Goal: Task Accomplishment & Management: Use online tool/utility

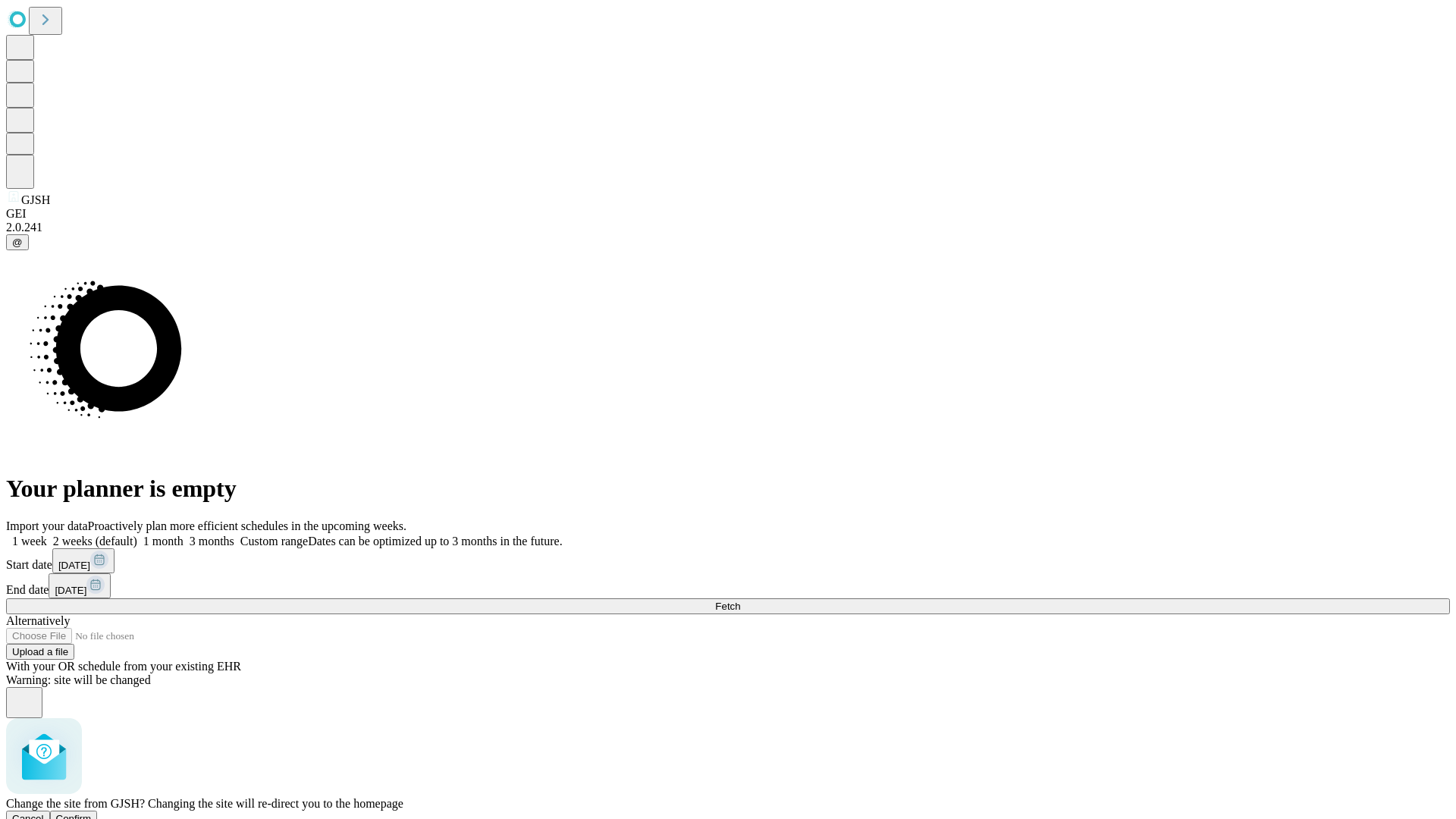
click at [92, 813] on span "Confirm" at bounding box center [74, 818] width 36 height 12
click at [184, 534] on label "1 month" at bounding box center [161, 541] width 47 height 13
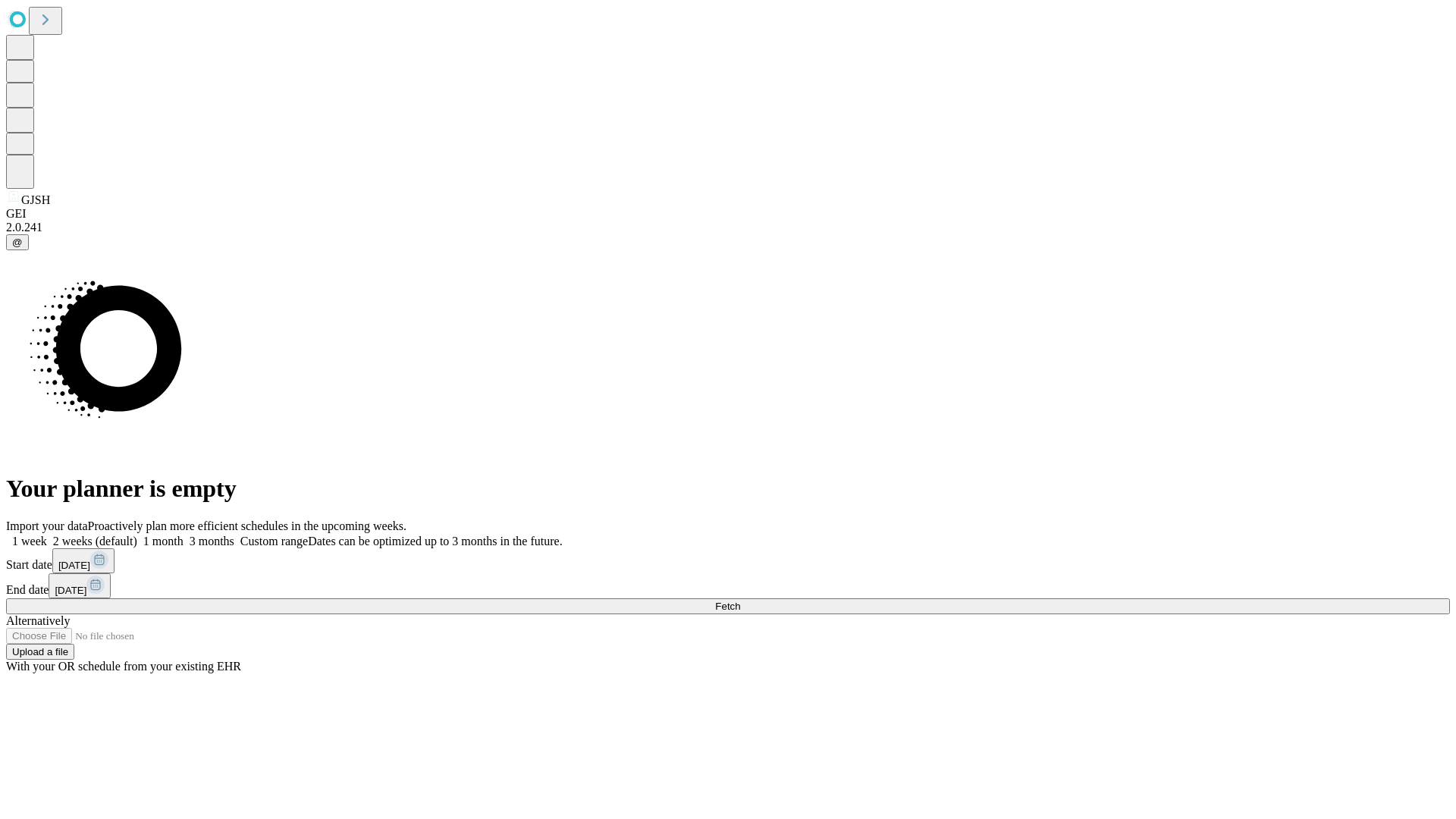
click at [740, 600] on span "Fetch" at bounding box center [728, 606] width 25 height 12
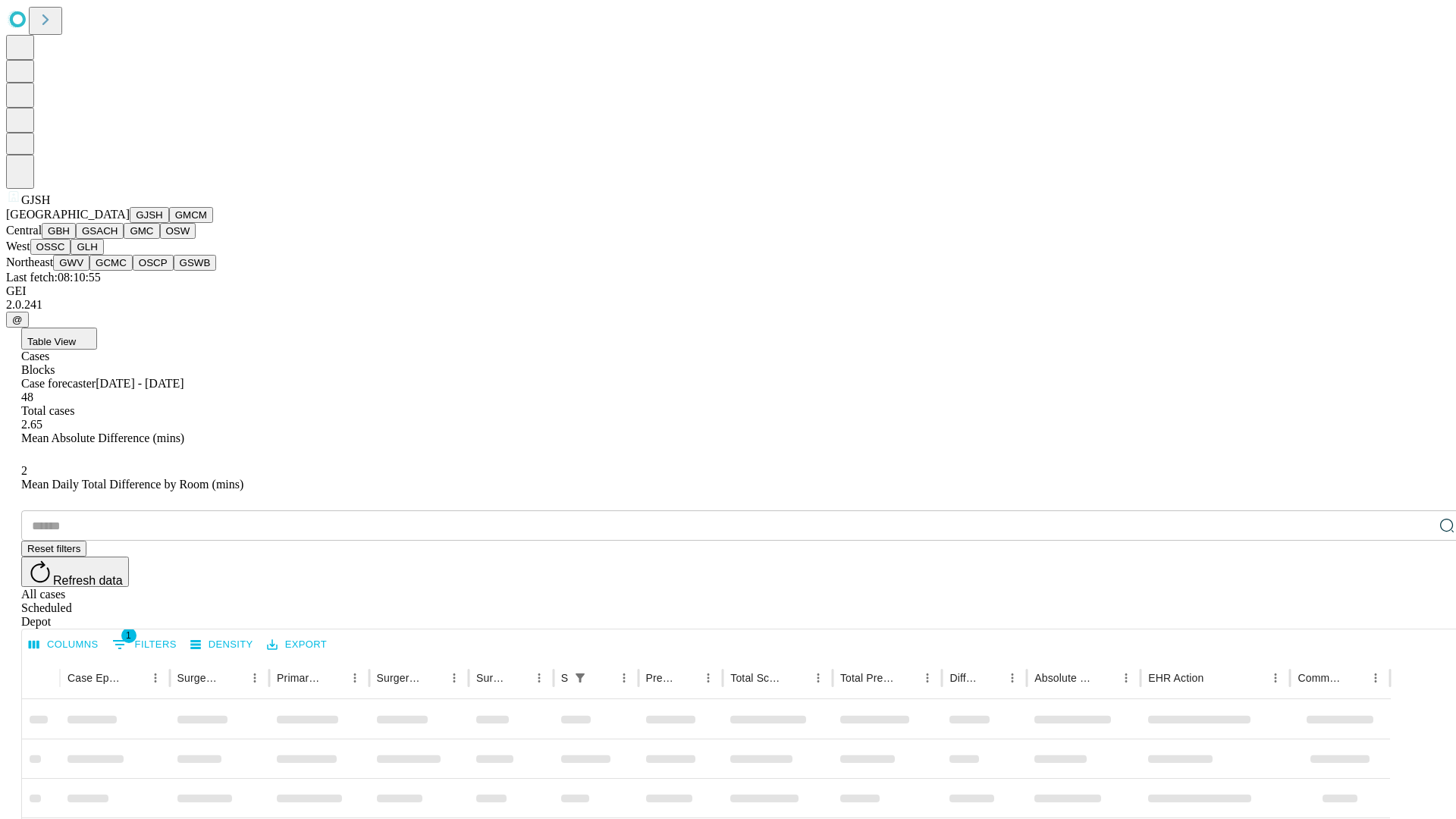
click at [169, 223] on button "GMCM" at bounding box center [191, 215] width 44 height 16
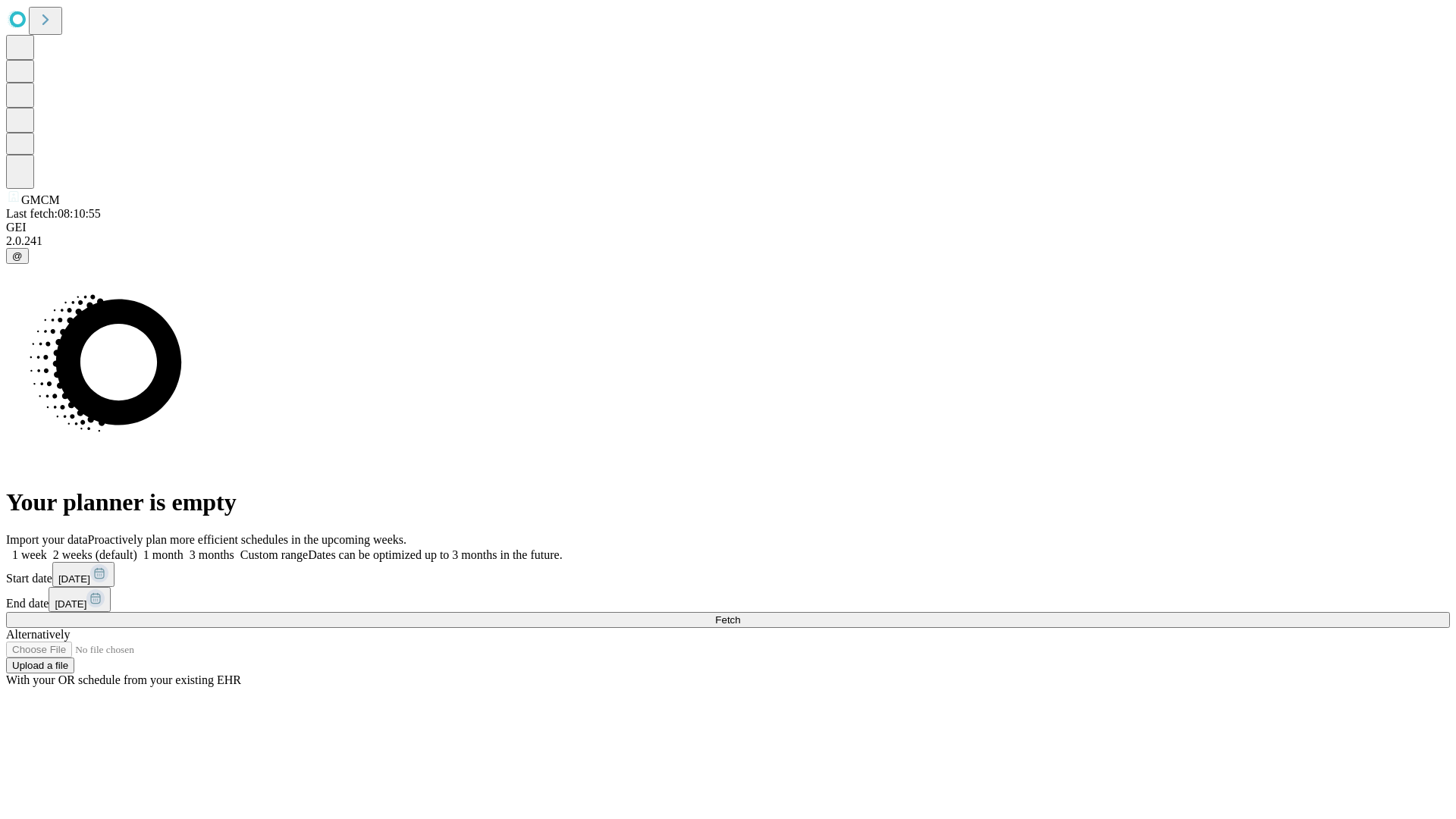
click at [184, 548] on label "1 month" at bounding box center [161, 555] width 47 height 13
click at [740, 614] on span "Fetch" at bounding box center [728, 620] width 25 height 12
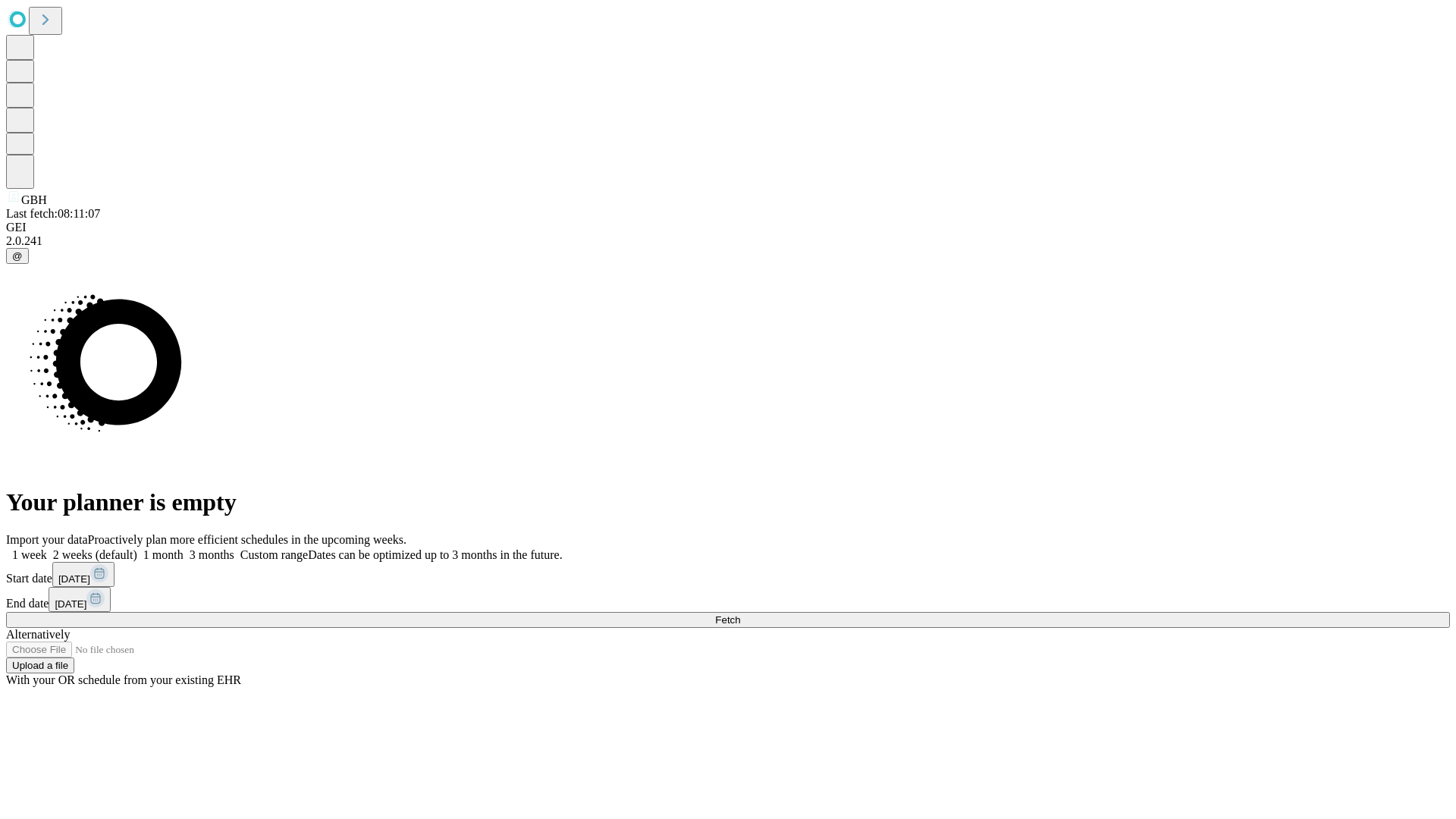
click at [184, 548] on label "1 month" at bounding box center [161, 555] width 47 height 13
click at [740, 614] on span "Fetch" at bounding box center [728, 620] width 25 height 12
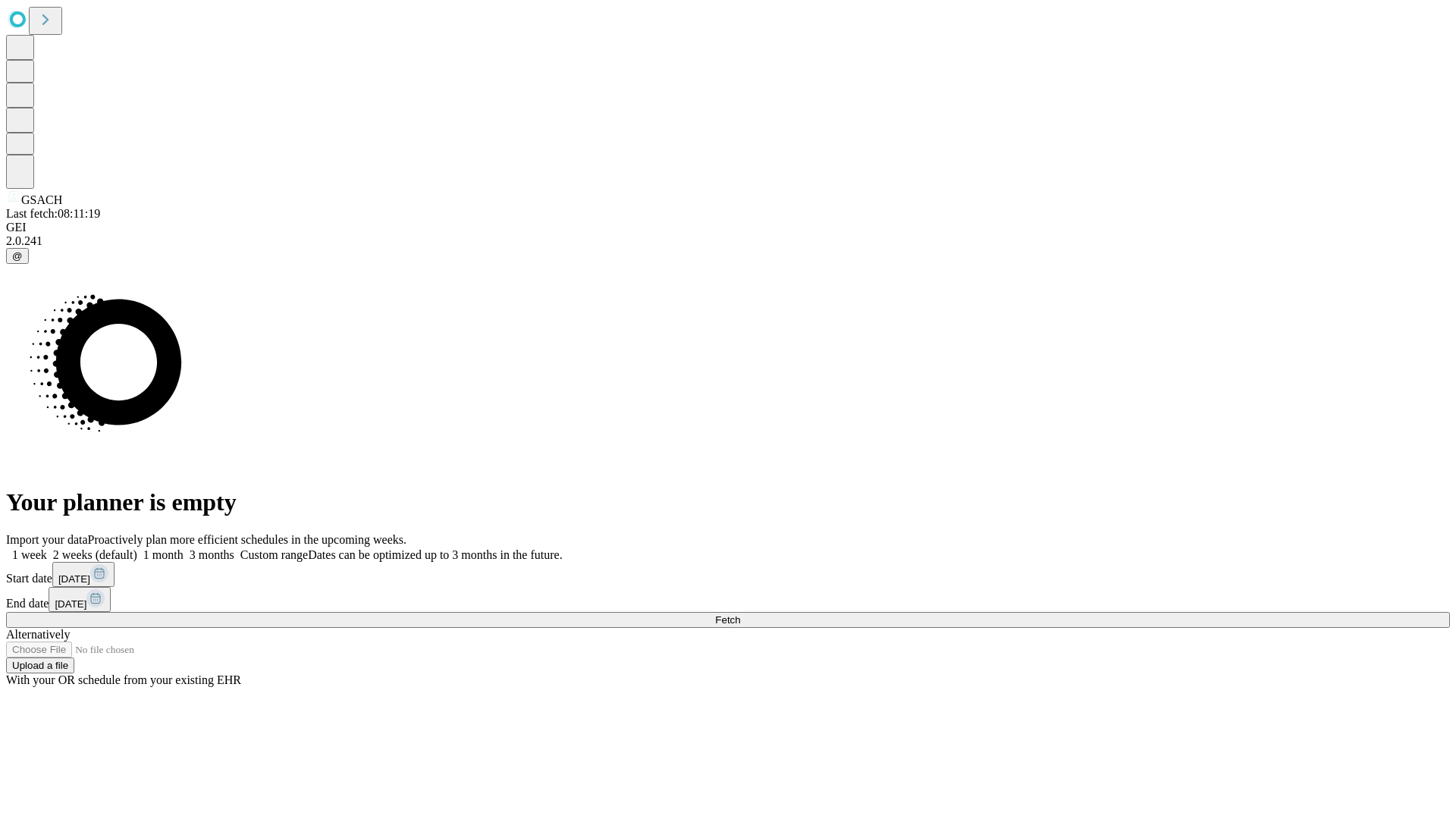
click at [184, 548] on label "1 month" at bounding box center [161, 555] width 47 height 13
click at [740, 614] on span "Fetch" at bounding box center [728, 620] width 25 height 12
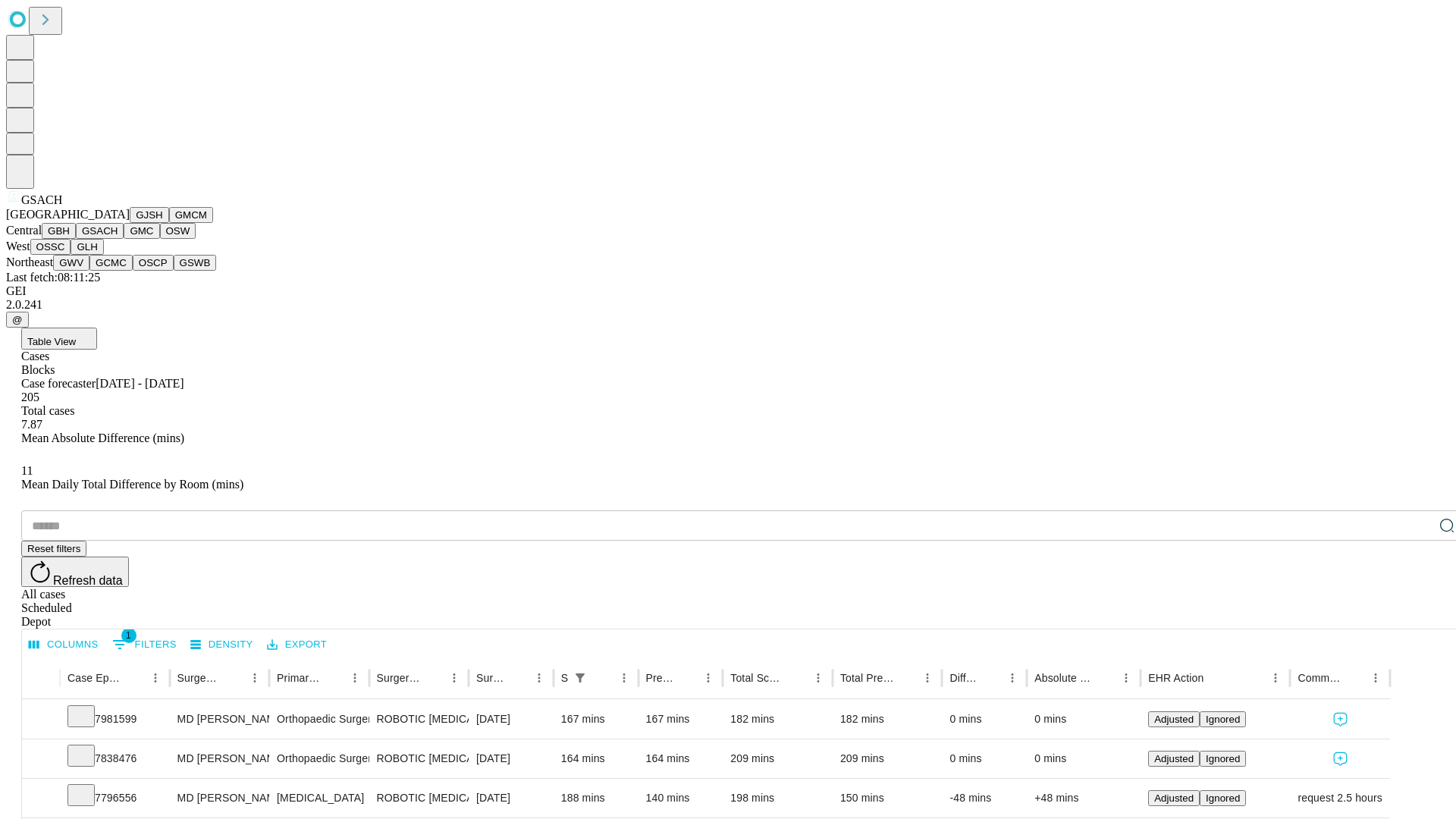
click at [123, 239] on button "GMC" at bounding box center [141, 230] width 36 height 16
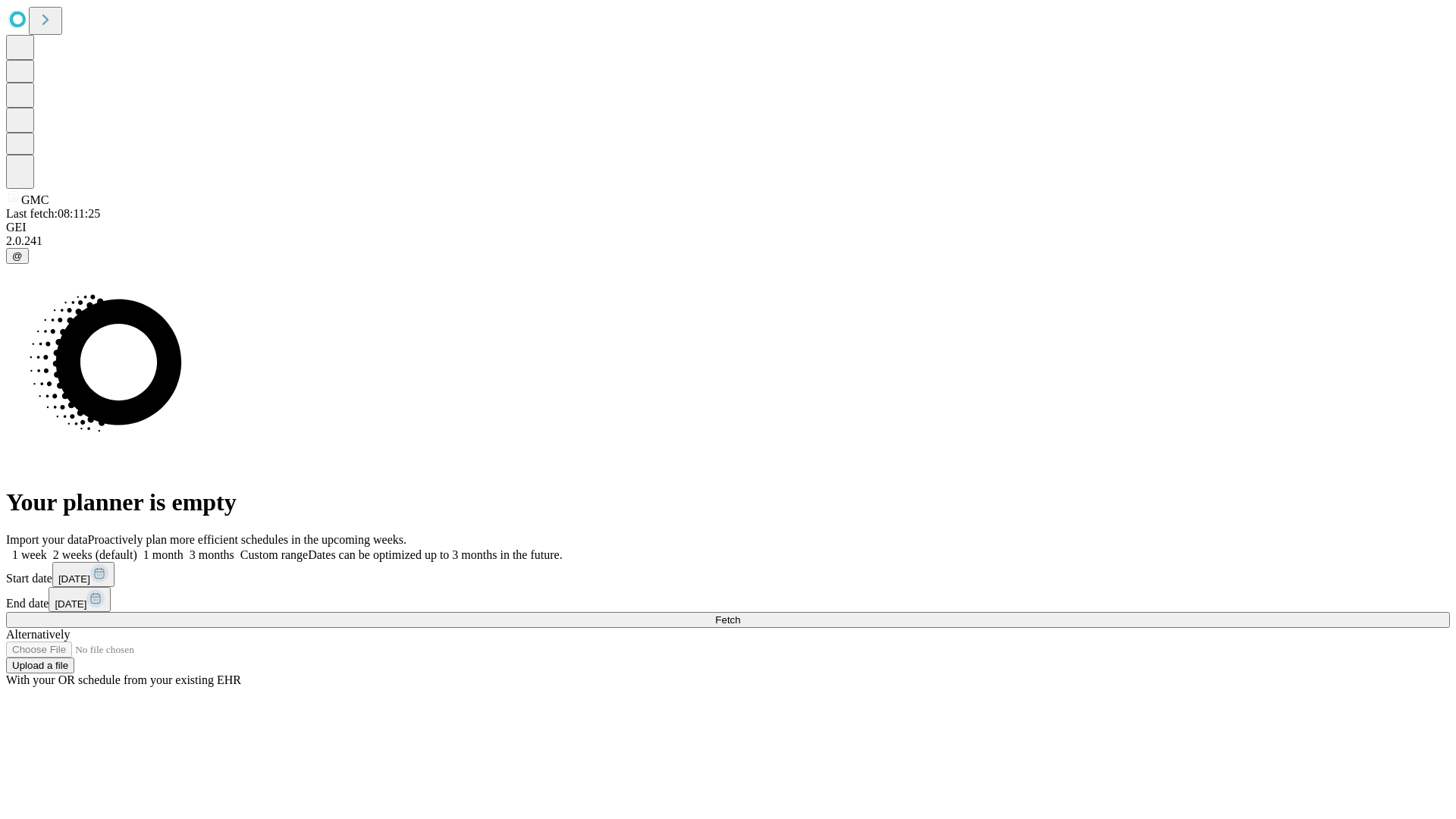
click at [184, 548] on label "1 month" at bounding box center [161, 555] width 47 height 13
click at [740, 614] on span "Fetch" at bounding box center [728, 620] width 25 height 12
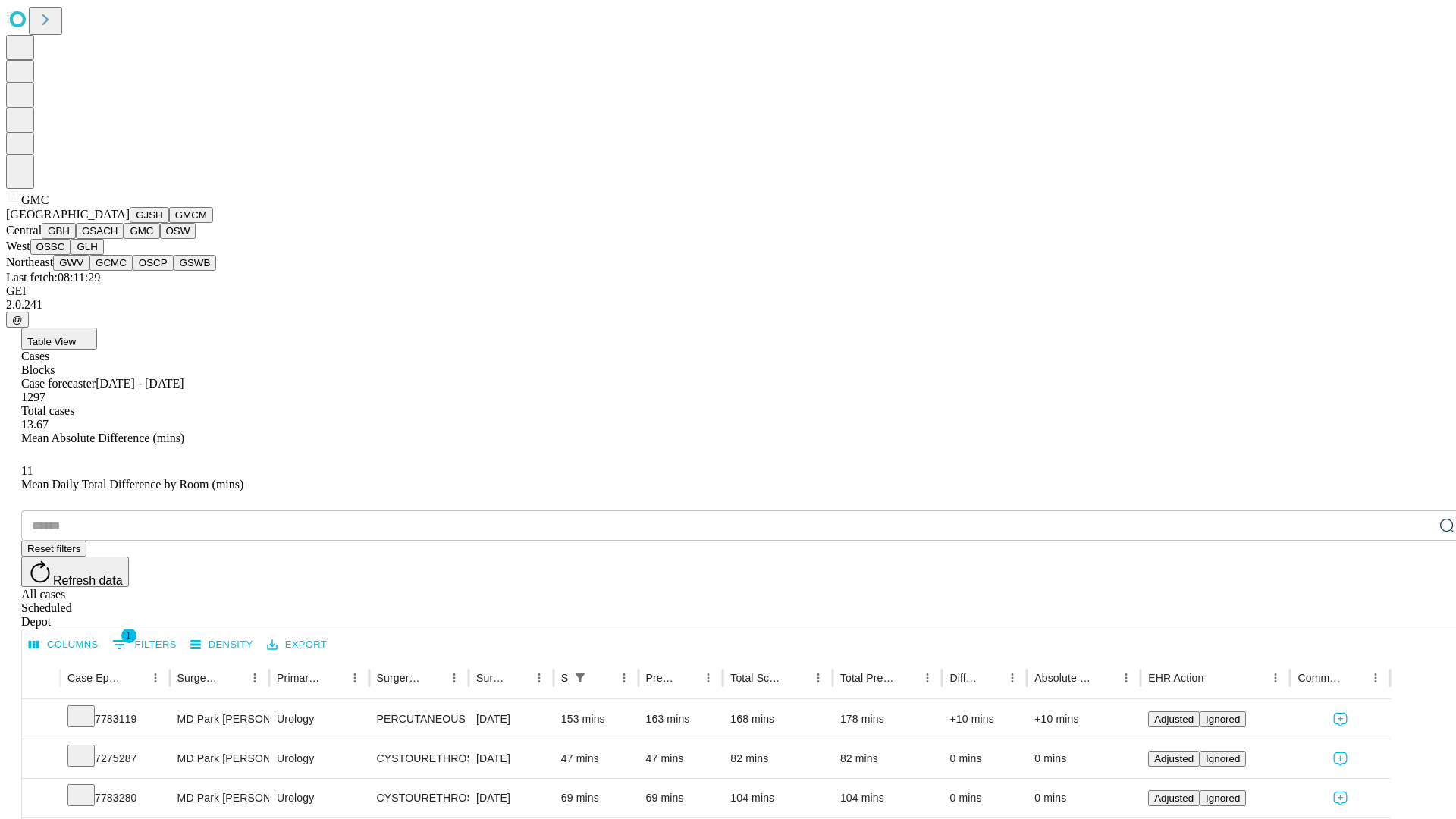
click at [160, 239] on button "OSW" at bounding box center [178, 230] width 36 height 16
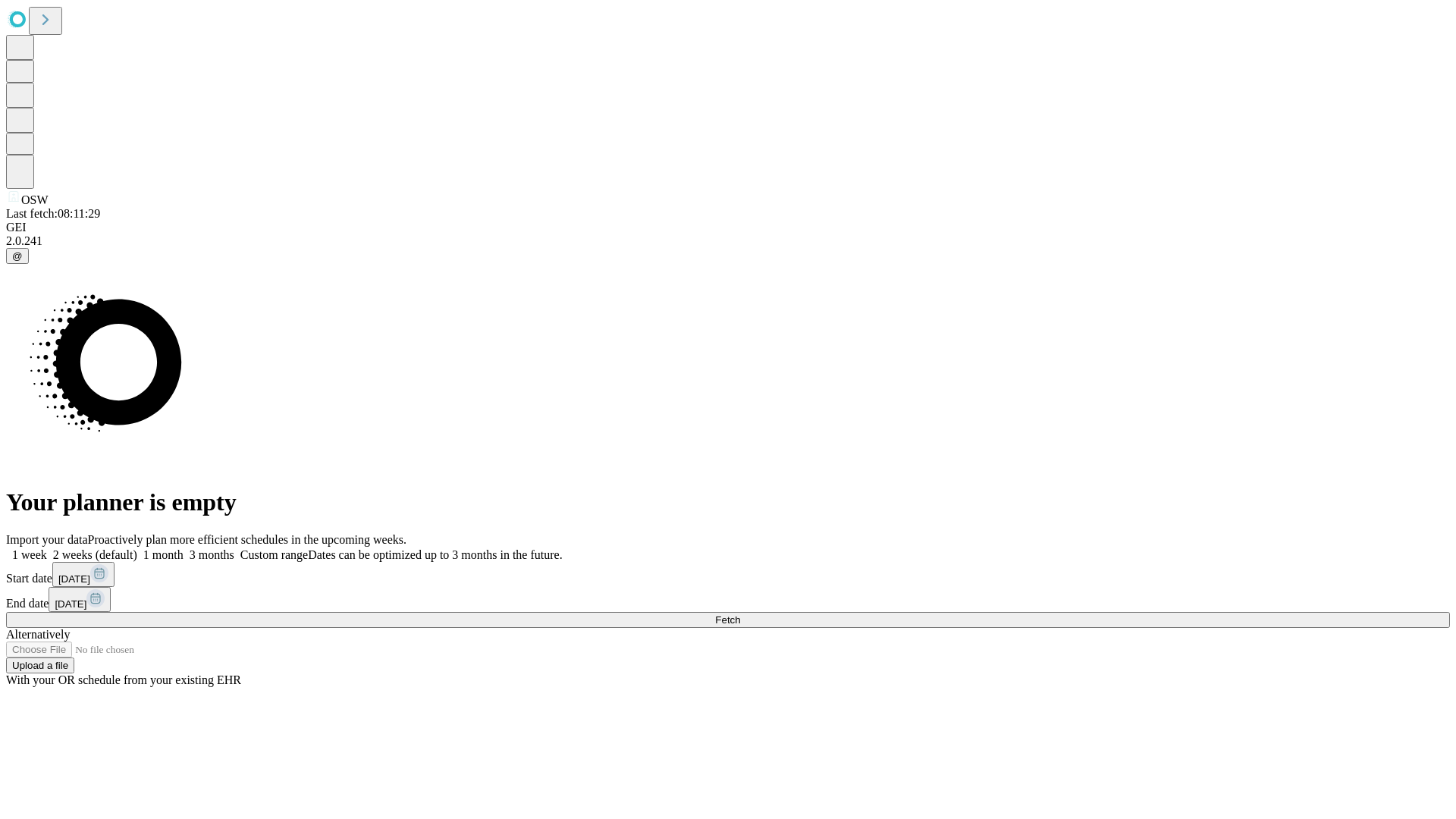
click at [184, 548] on label "1 month" at bounding box center [161, 555] width 47 height 13
click at [740, 614] on span "Fetch" at bounding box center [728, 620] width 25 height 12
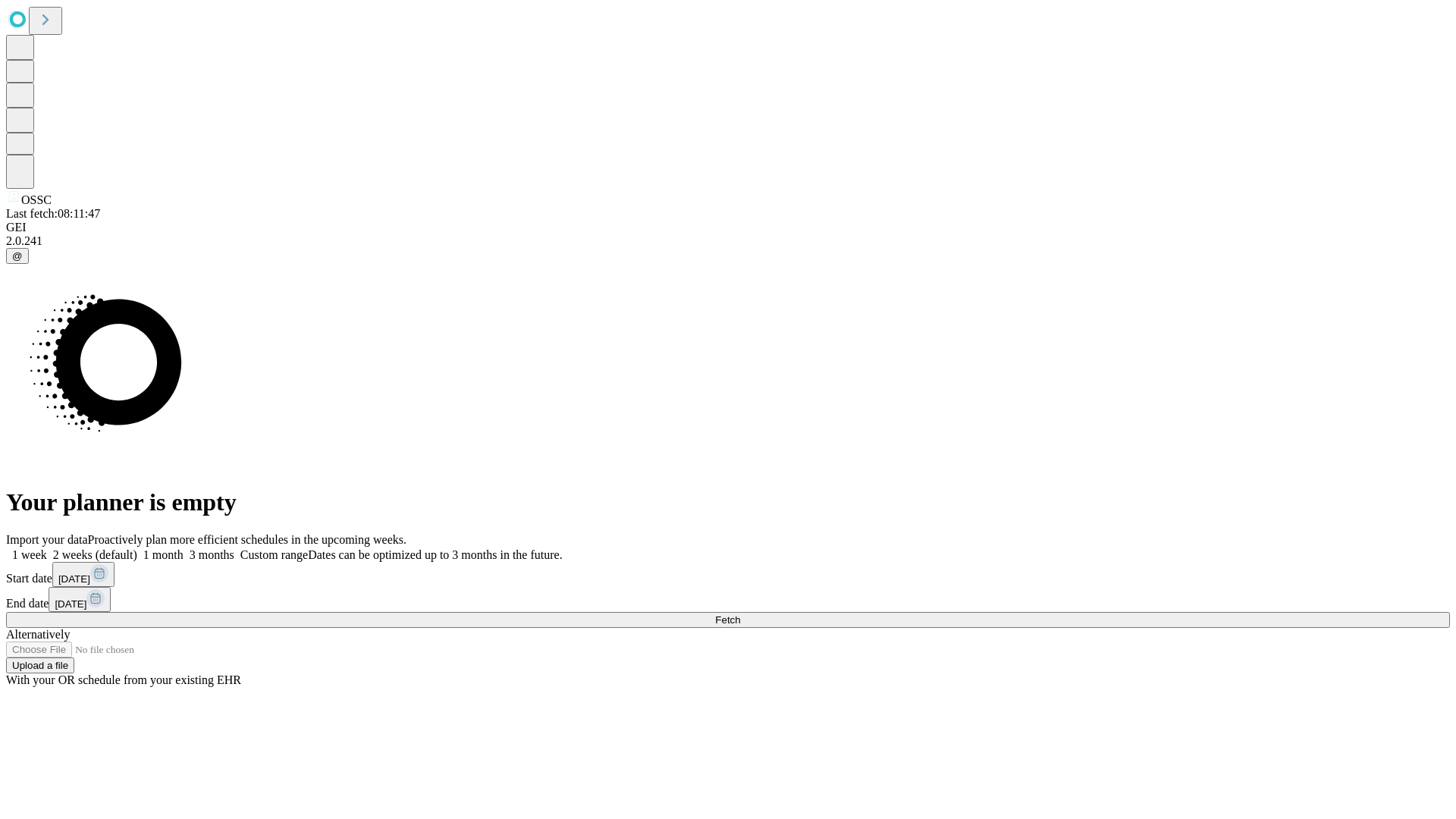
click at [184, 548] on label "1 month" at bounding box center [161, 555] width 47 height 13
click at [740, 614] on span "Fetch" at bounding box center [728, 620] width 25 height 12
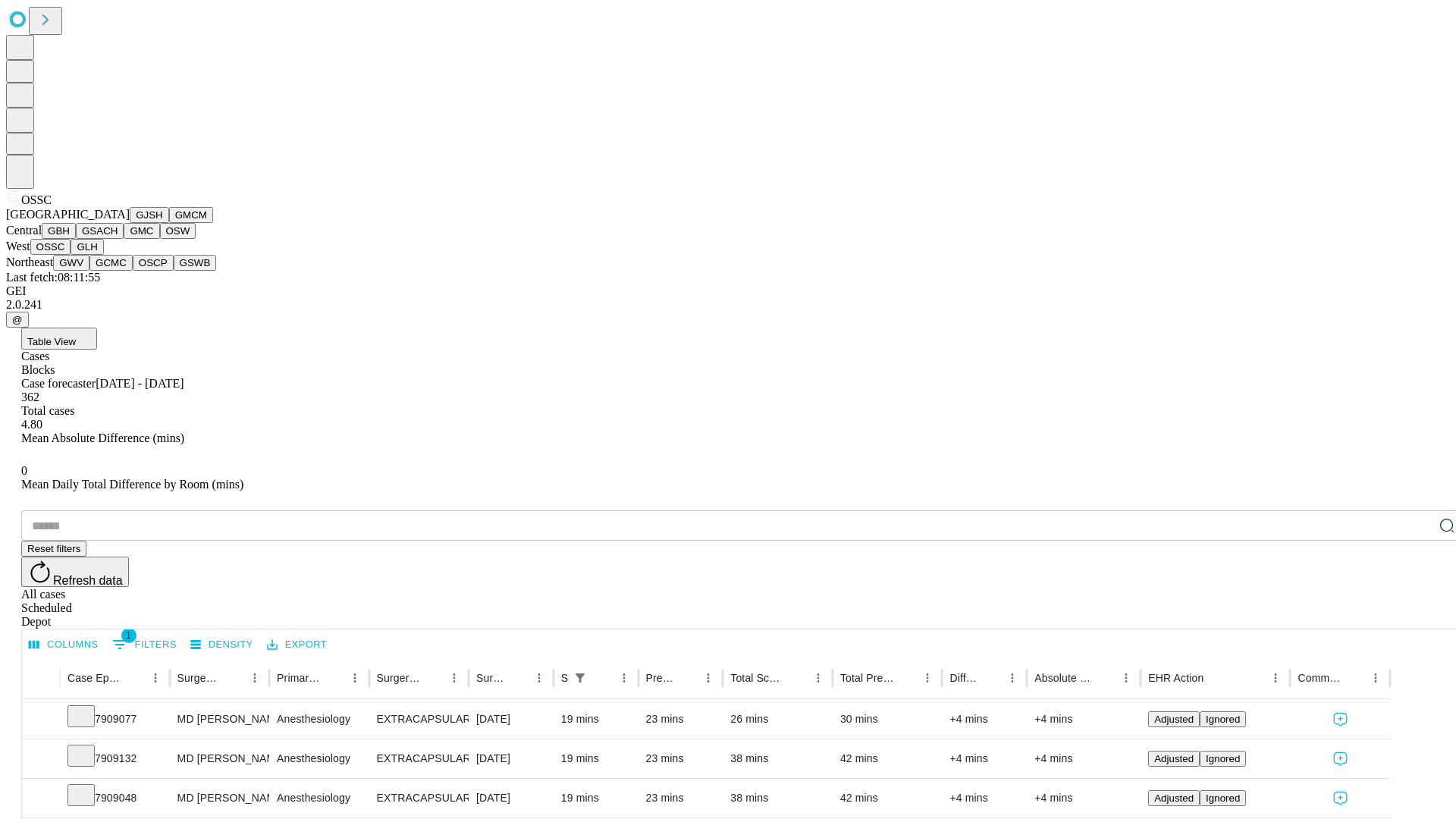
click at [103, 255] on button "GLH" at bounding box center [87, 247] width 33 height 16
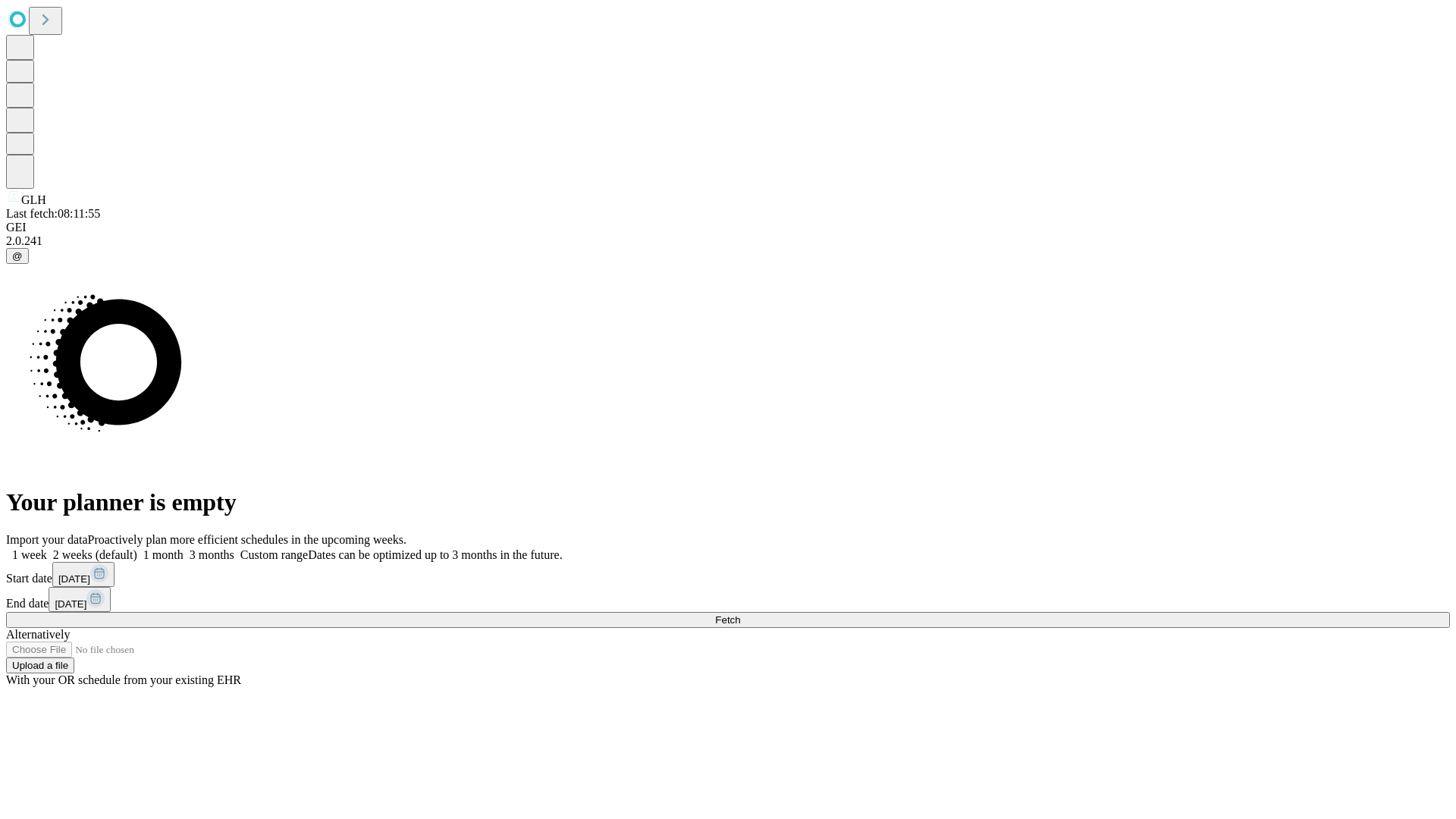
click at [184, 548] on label "1 month" at bounding box center [161, 555] width 47 height 13
click at [740, 614] on span "Fetch" at bounding box center [728, 620] width 25 height 12
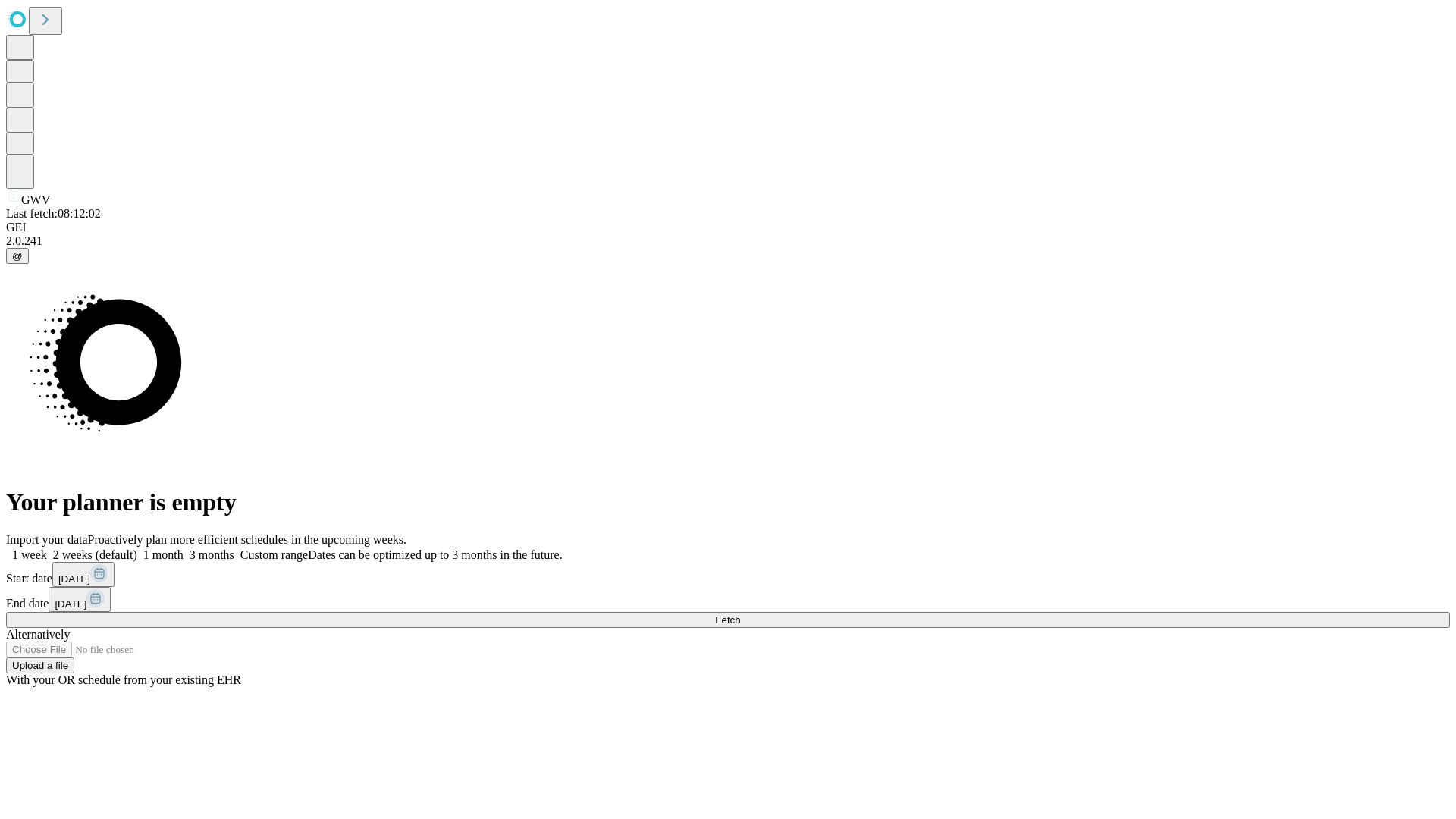
click at [184, 548] on label "1 month" at bounding box center [161, 555] width 47 height 13
click at [740, 614] on span "Fetch" at bounding box center [728, 620] width 25 height 12
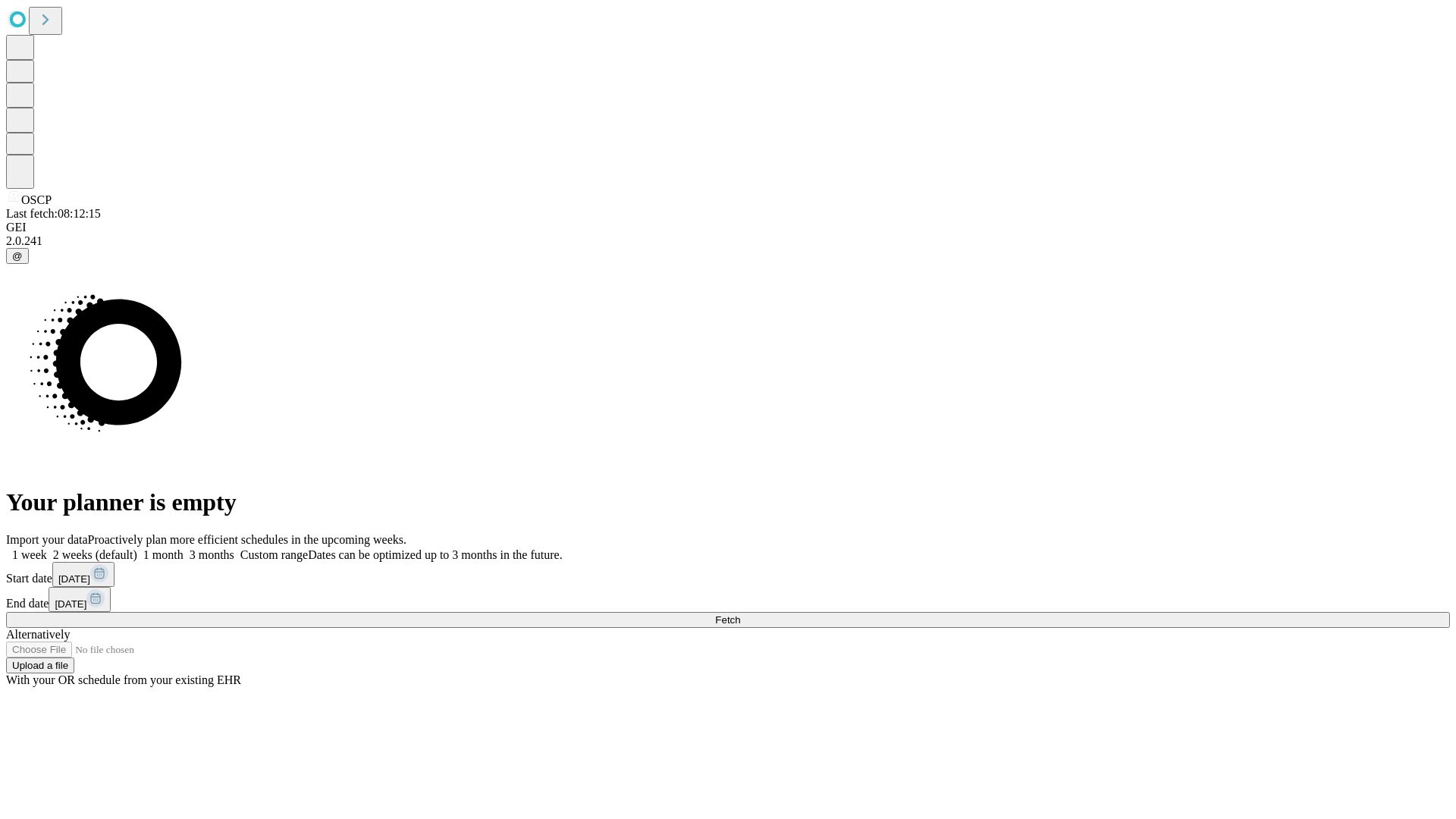
click at [184, 548] on label "1 month" at bounding box center [161, 555] width 47 height 13
click at [740, 614] on span "Fetch" at bounding box center [728, 620] width 25 height 12
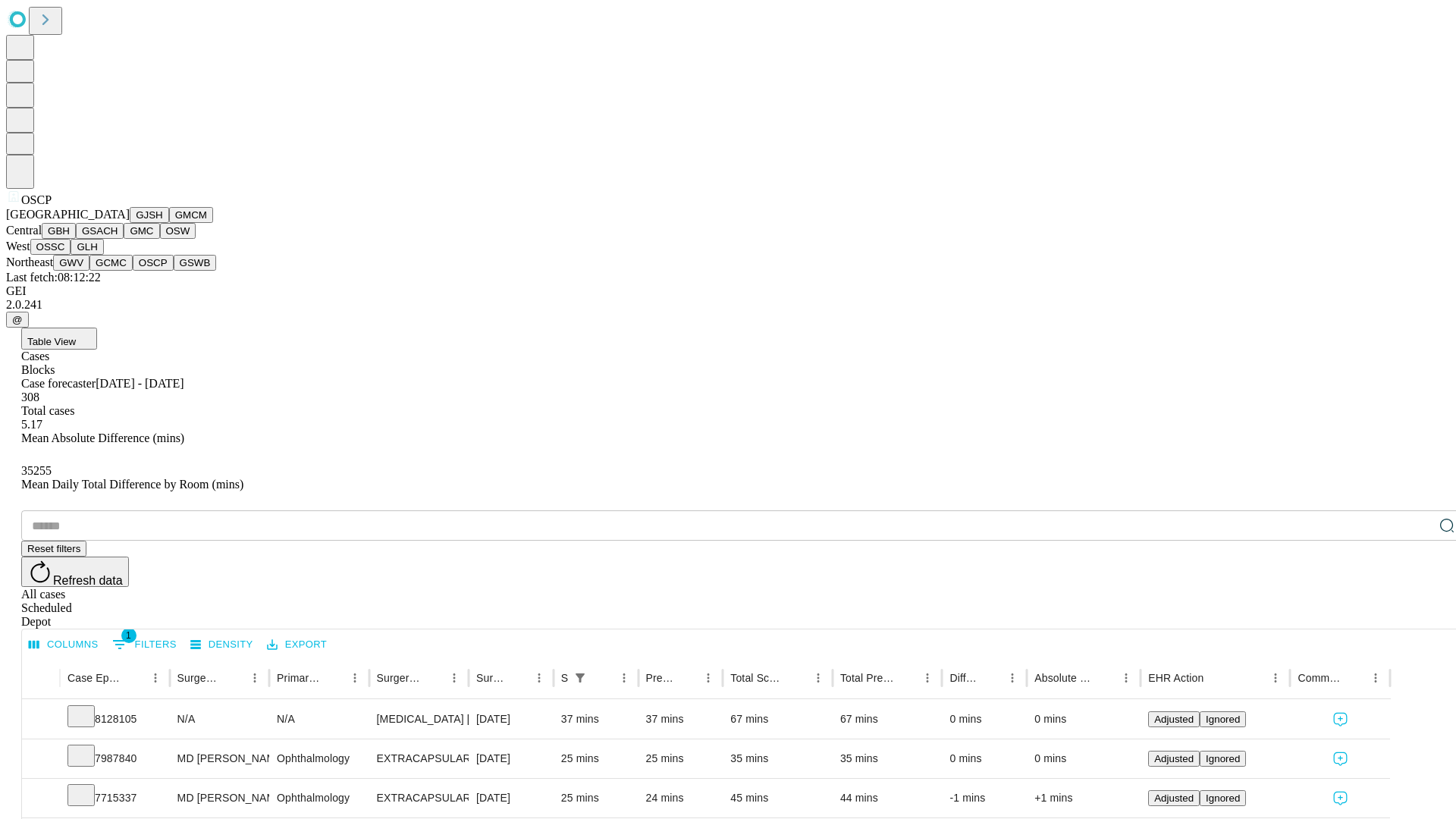
click at [174, 271] on button "GSWB" at bounding box center [195, 263] width 43 height 16
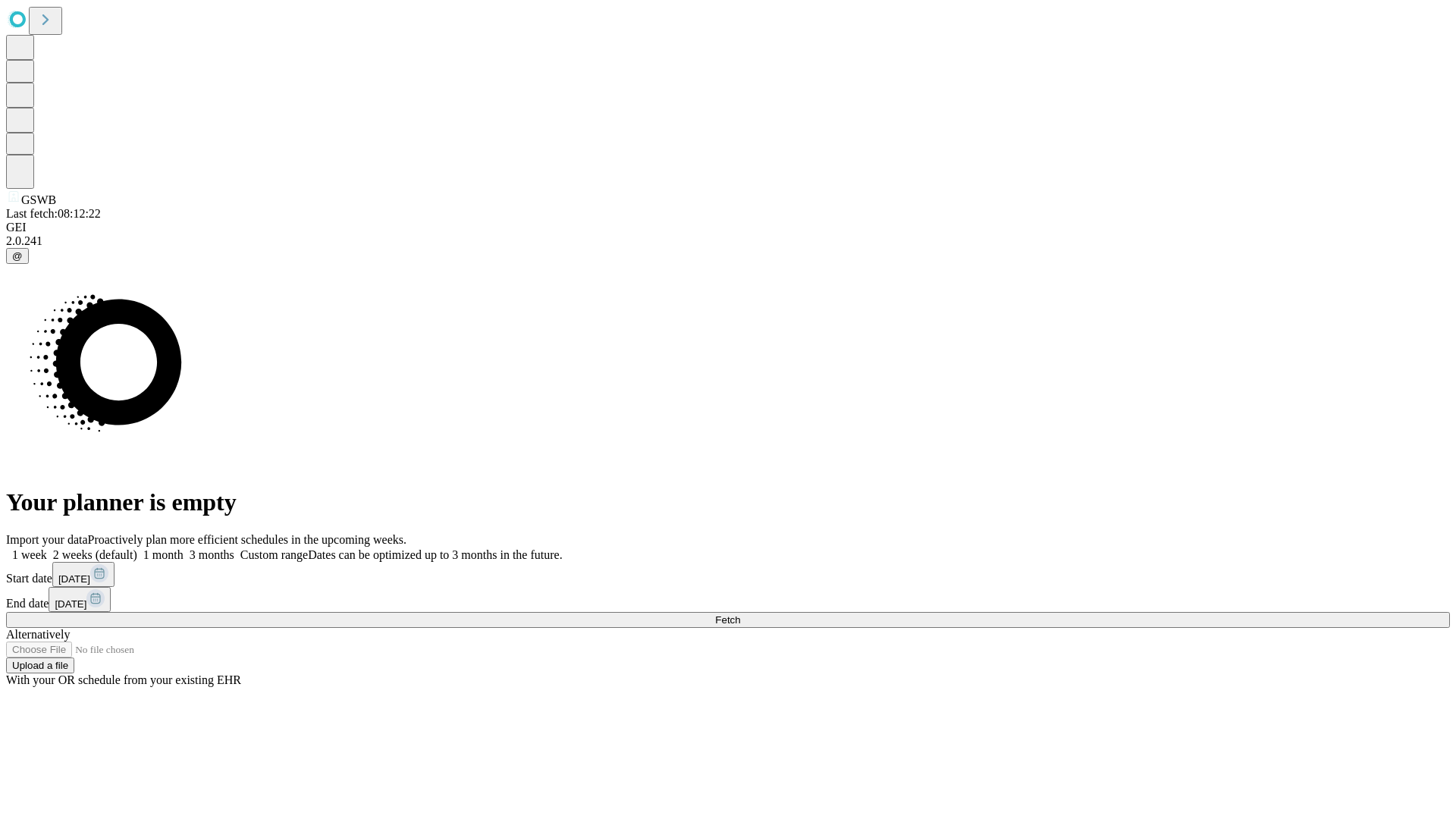
click at [184, 548] on label "1 month" at bounding box center [161, 555] width 47 height 13
click at [740, 614] on span "Fetch" at bounding box center [728, 620] width 25 height 12
